Goal: Task Accomplishment & Management: Complete application form

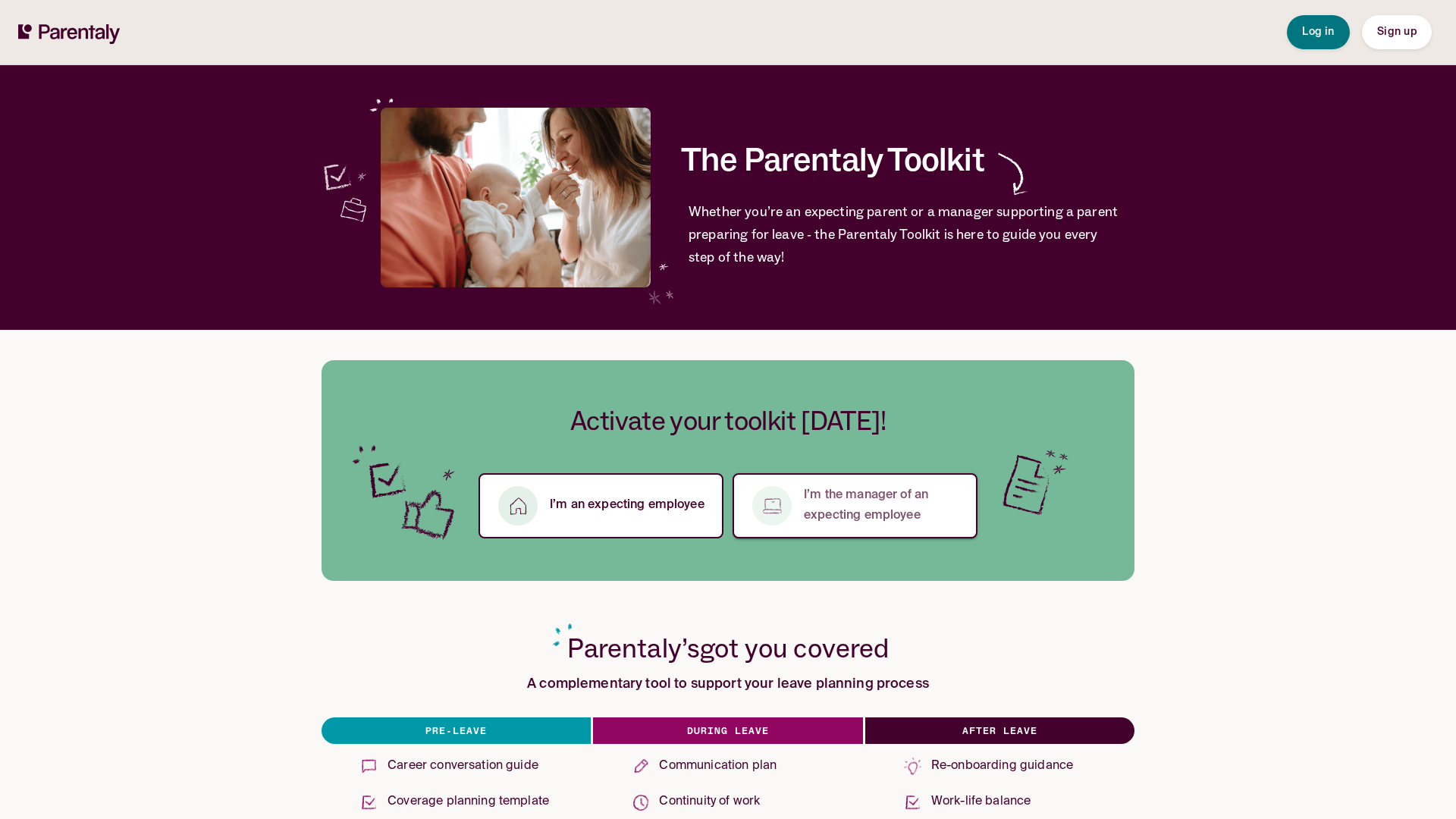
click at [850, 509] on p "I’m the manager of an expecting employee" at bounding box center [881, 506] width 155 height 41
click at [1308, 34] on span "Log in" at bounding box center [1318, 32] width 32 height 10
